Goal: Task Accomplishment & Management: Manage account settings

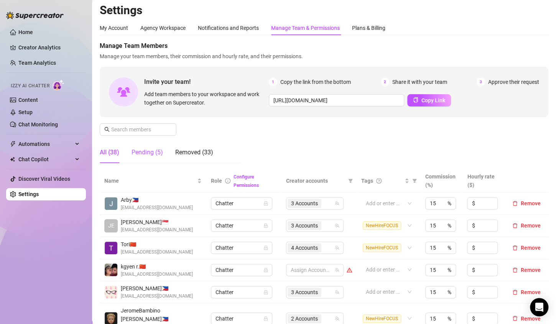
click at [142, 155] on div "Pending (5)" at bounding box center [147, 152] width 31 height 9
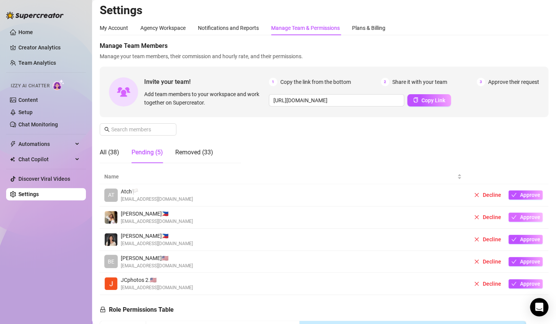
click at [520, 217] on span "Approve" at bounding box center [530, 217] width 20 height 6
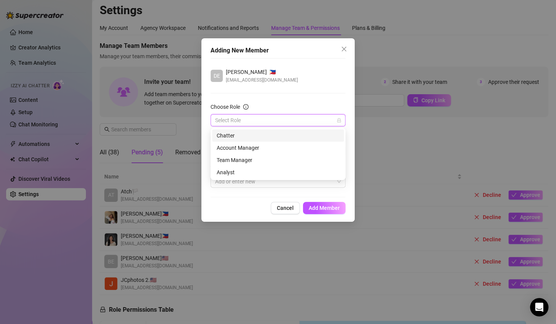
click at [286, 117] on input "Choose Role" at bounding box center [274, 121] width 119 height 12
click at [255, 137] on div "Chatter" at bounding box center [278, 136] width 123 height 8
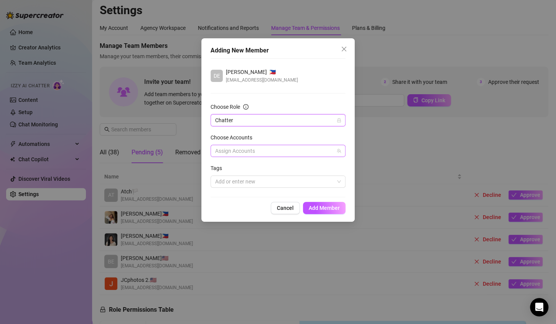
click at [282, 148] on div at bounding box center [274, 151] width 124 height 11
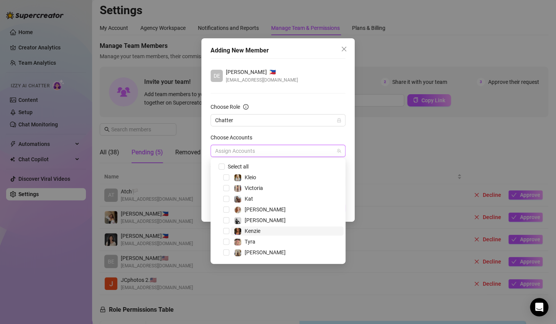
scroll to position [74, 0]
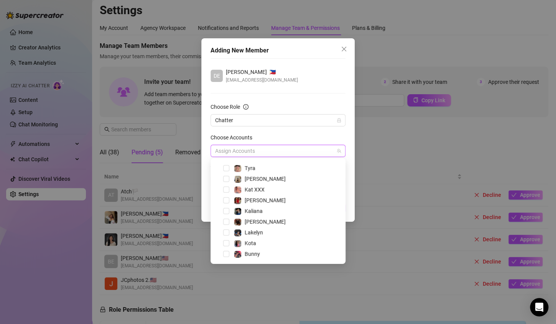
click at [267, 156] on div at bounding box center [274, 151] width 124 height 11
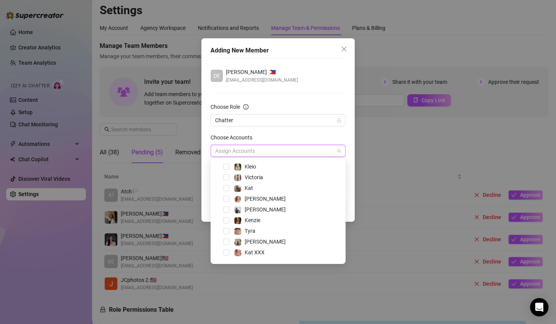
click at [226, 191] on div "Kat" at bounding box center [277, 188] width 131 height 9
click at [226, 187] on span "Select tree node" at bounding box center [226, 188] width 6 height 6
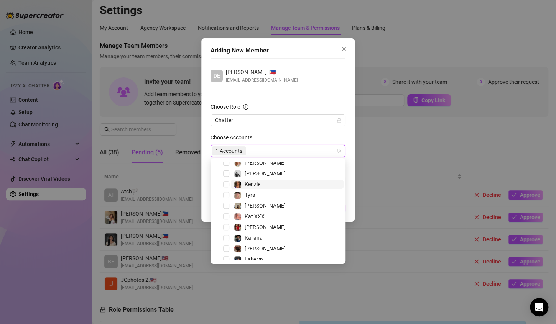
scroll to position [51, 0]
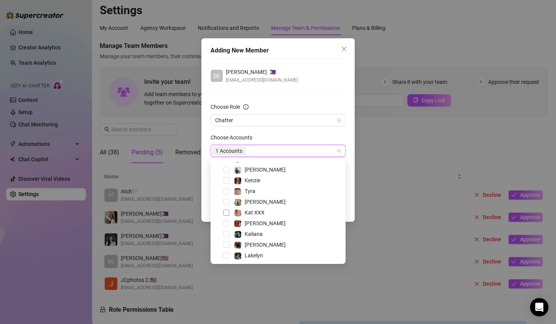
click at [226, 213] on span "Select tree node" at bounding box center [226, 213] width 6 height 6
click at [230, 233] on div "Kaliana" at bounding box center [277, 234] width 131 height 9
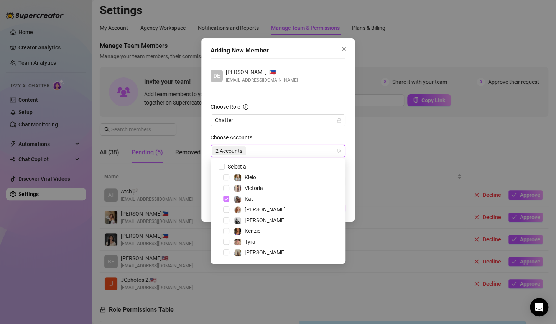
drag, startPoint x: 228, startPoint y: 233, endPoint x: 226, endPoint y: 199, distance: 34.6
click at [226, 199] on span "Select tree node" at bounding box center [226, 199] width 6 height 6
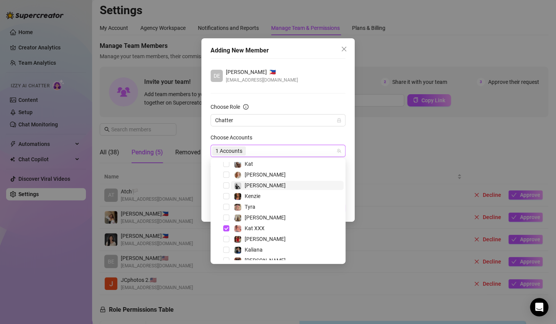
scroll to position [47, 0]
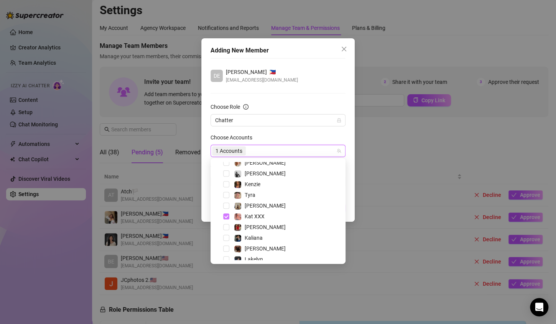
click at [226, 214] on span "Select tree node" at bounding box center [226, 217] width 6 height 6
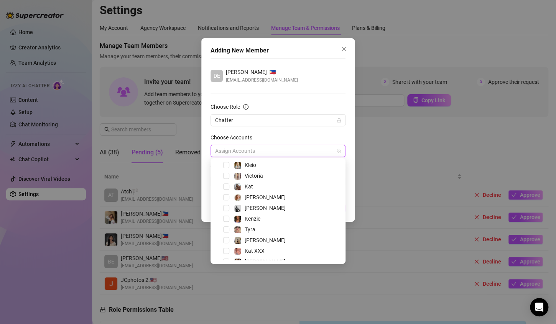
scroll to position [14, 0]
click at [270, 198] on span "[PERSON_NAME]" at bounding box center [287, 195] width 113 height 9
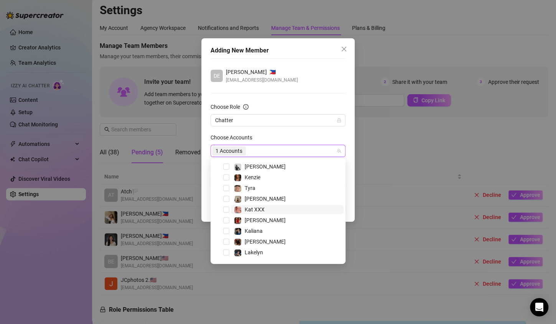
scroll to position [74, 0]
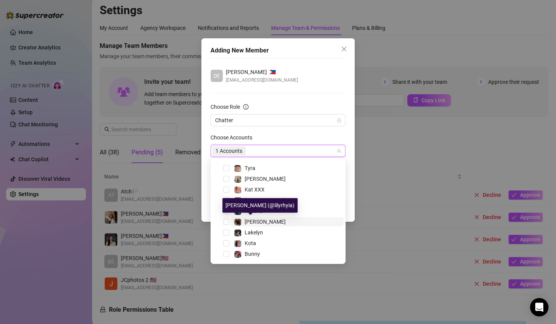
click at [259, 219] on span "[PERSON_NAME]" at bounding box center [265, 222] width 41 height 6
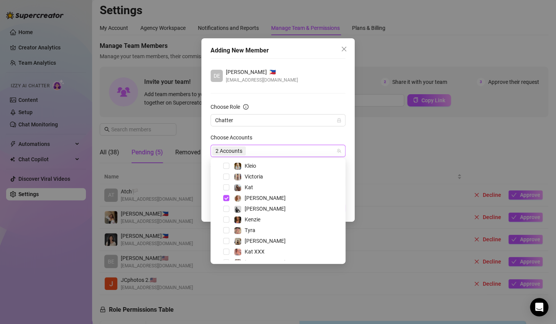
scroll to position [8, 0]
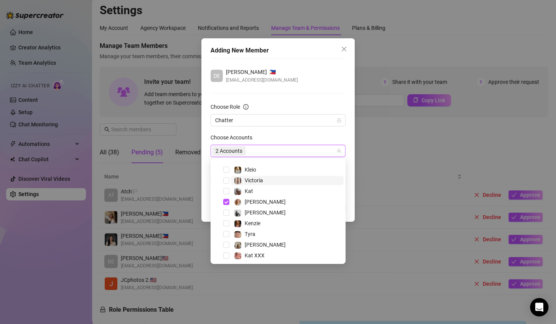
click at [287, 177] on span "Victoria" at bounding box center [287, 180] width 113 height 9
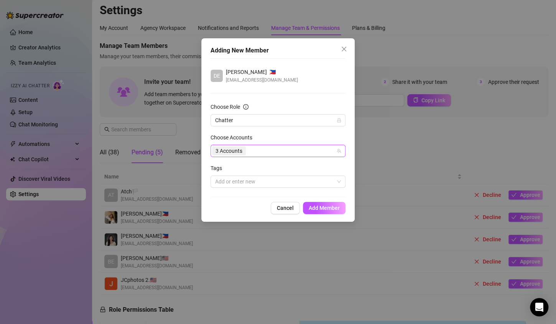
click at [293, 138] on div "Choose Accounts" at bounding box center [278, 139] width 135 height 12
click at [278, 185] on div at bounding box center [274, 181] width 124 height 11
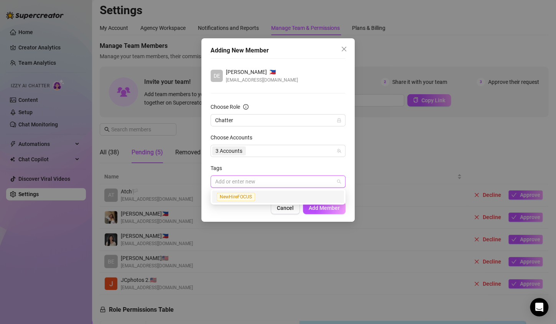
click at [268, 198] on div "NewHireFOCUS" at bounding box center [278, 197] width 123 height 9
click at [319, 198] on div "NewHireFOCUS" at bounding box center [275, 197] width 117 height 9
click at [292, 194] on div "NewHireFOCUS" at bounding box center [278, 197] width 123 height 9
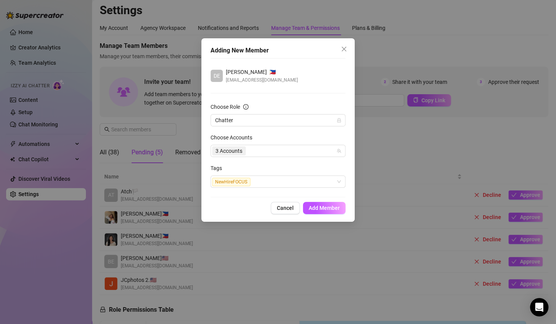
click at [280, 171] on div "Tags" at bounding box center [278, 170] width 135 height 12
click at [322, 205] on span "Add Member" at bounding box center [324, 208] width 31 height 6
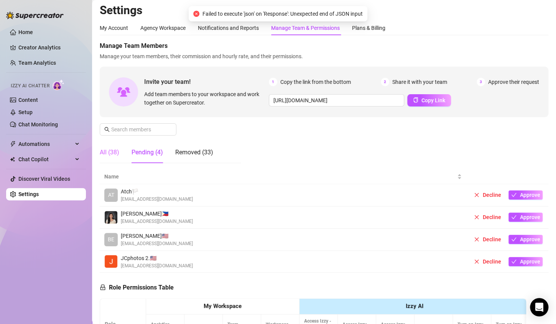
click at [112, 147] on div "All (38)" at bounding box center [110, 152] width 20 height 21
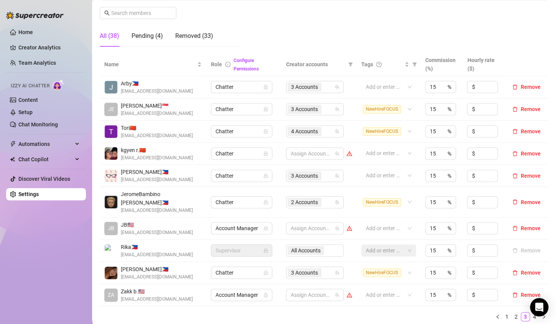
scroll to position [123, 0]
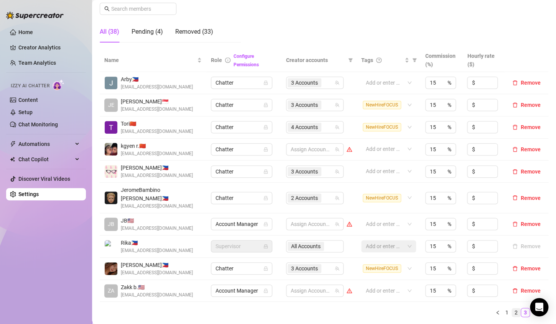
click at [512, 309] on link "2" at bounding box center [516, 313] width 8 height 8
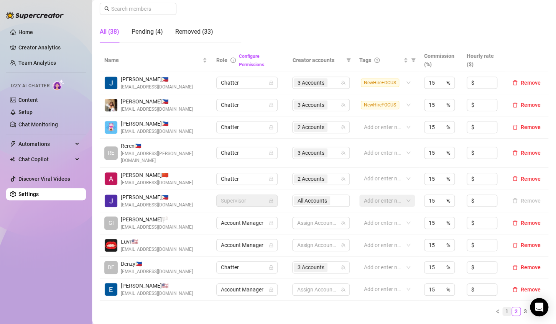
click at [503, 308] on link "1" at bounding box center [507, 312] width 8 height 8
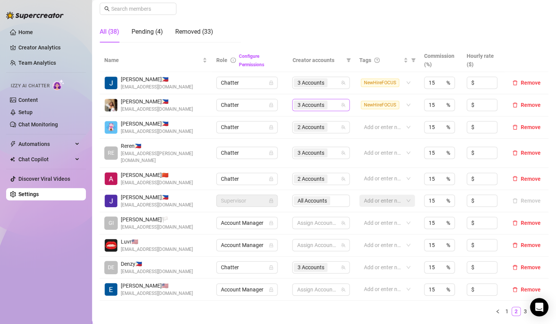
click at [328, 103] on div "3 Accounts" at bounding box center [317, 105] width 46 height 11
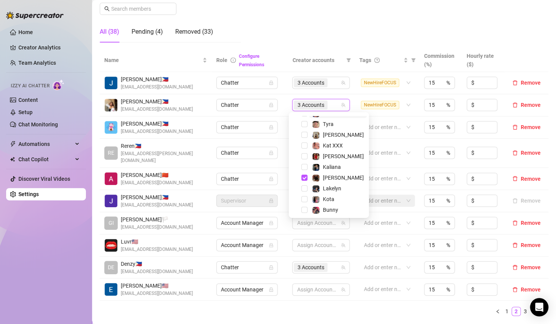
scroll to position [74, 0]
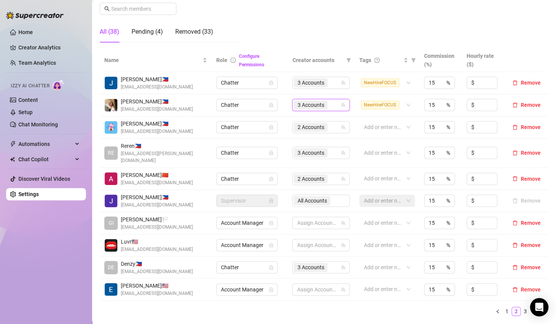
click at [503, 308] on link "1" at bounding box center [507, 312] width 8 height 8
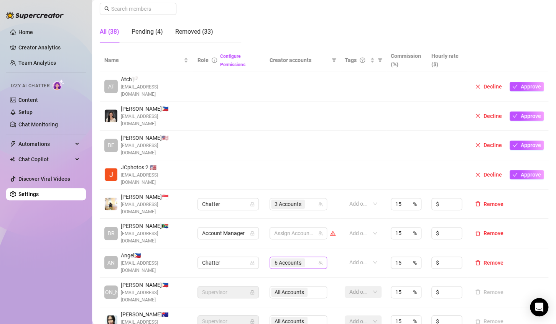
click at [306, 258] on div "6 Accounts" at bounding box center [294, 263] width 46 height 11
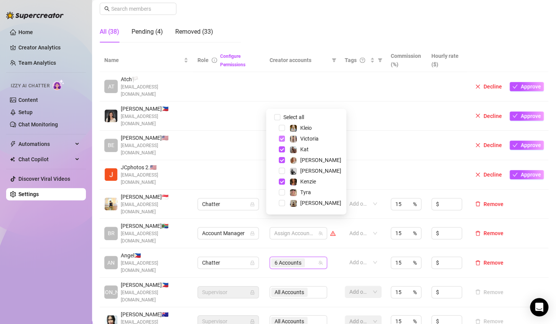
click at [282, 138] on span "Select tree node" at bounding box center [282, 139] width 6 height 6
click at [282, 159] on span "Select tree node" at bounding box center [282, 160] width 6 height 6
click at [284, 183] on span "Select tree node" at bounding box center [282, 182] width 6 height 6
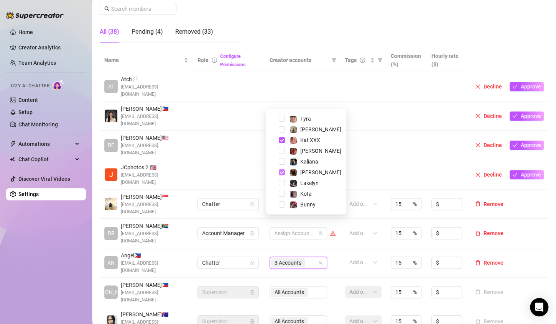
click at [282, 172] on span "Select tree node" at bounding box center [282, 173] width 6 height 6
click at [283, 162] on span "Select tree node" at bounding box center [282, 162] width 6 height 6
click at [375, 160] on td at bounding box center [363, 175] width 46 height 30
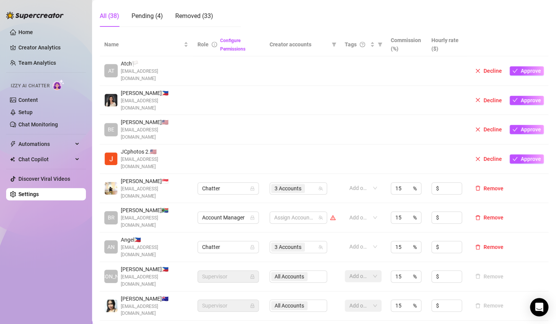
scroll to position [0, 0]
